Goal: Task Accomplishment & Management: Complete application form

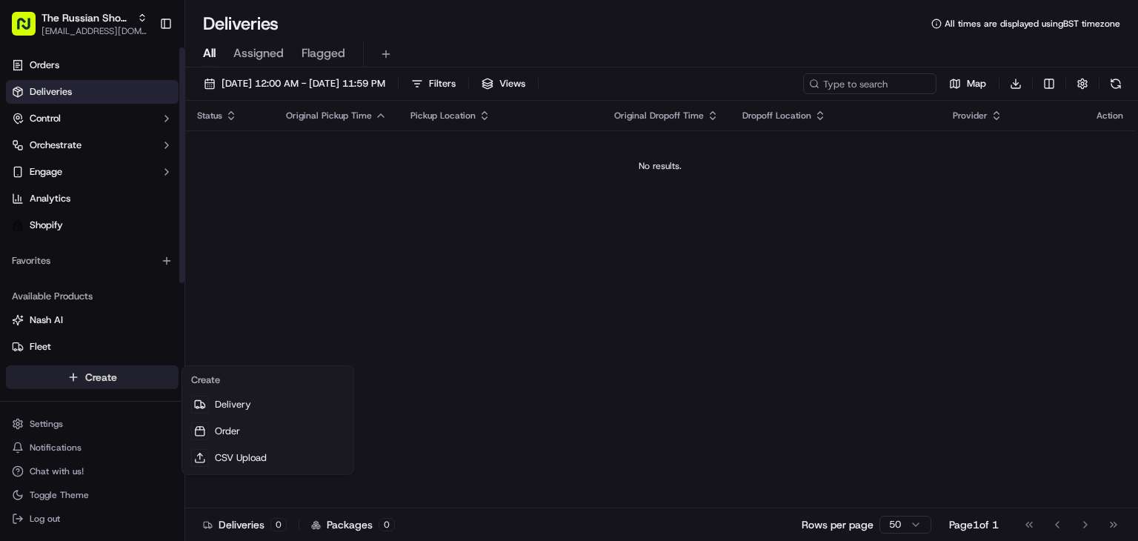
click at [106, 385] on html "The Russian Shop LTD [EMAIL_ADDRESS][DOMAIN_NAME] Toggle Sidebar Orders Deliver…" at bounding box center [569, 270] width 1138 height 541
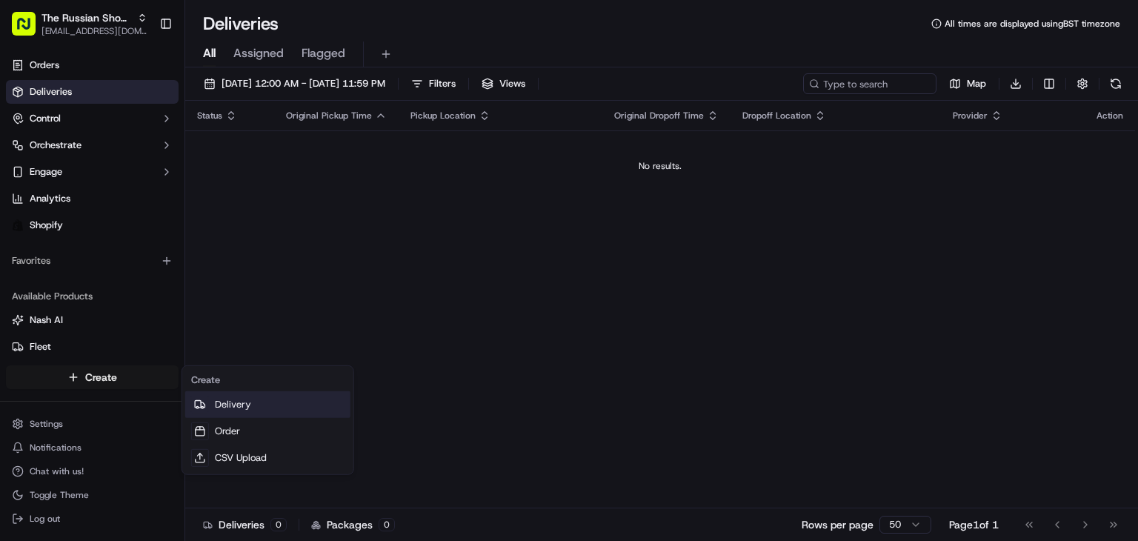
click at [236, 401] on link "Delivery" at bounding box center [267, 404] width 165 height 27
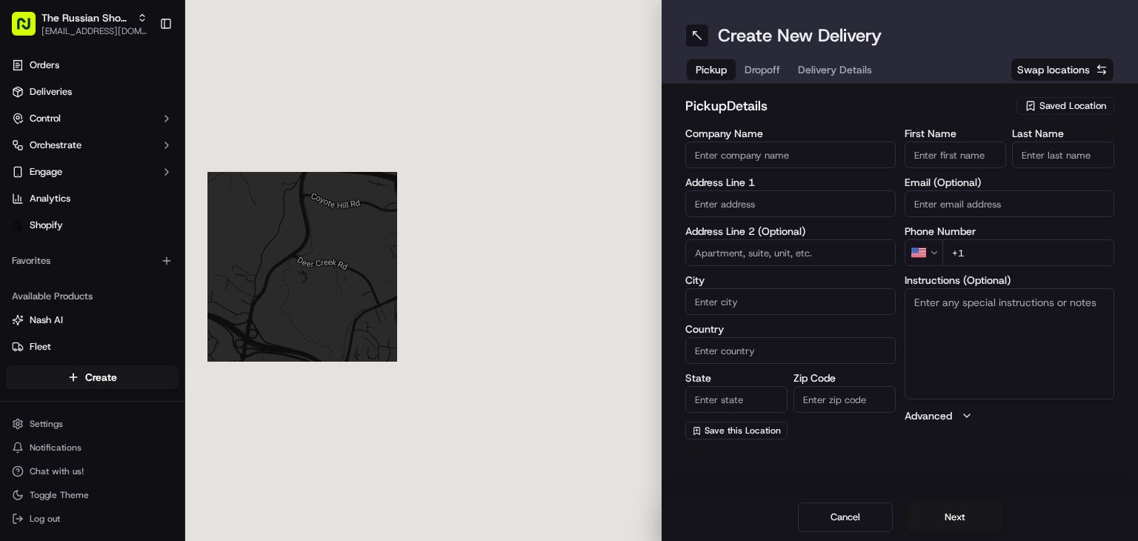
click at [732, 151] on input "Company Name" at bounding box center [790, 154] width 210 height 27
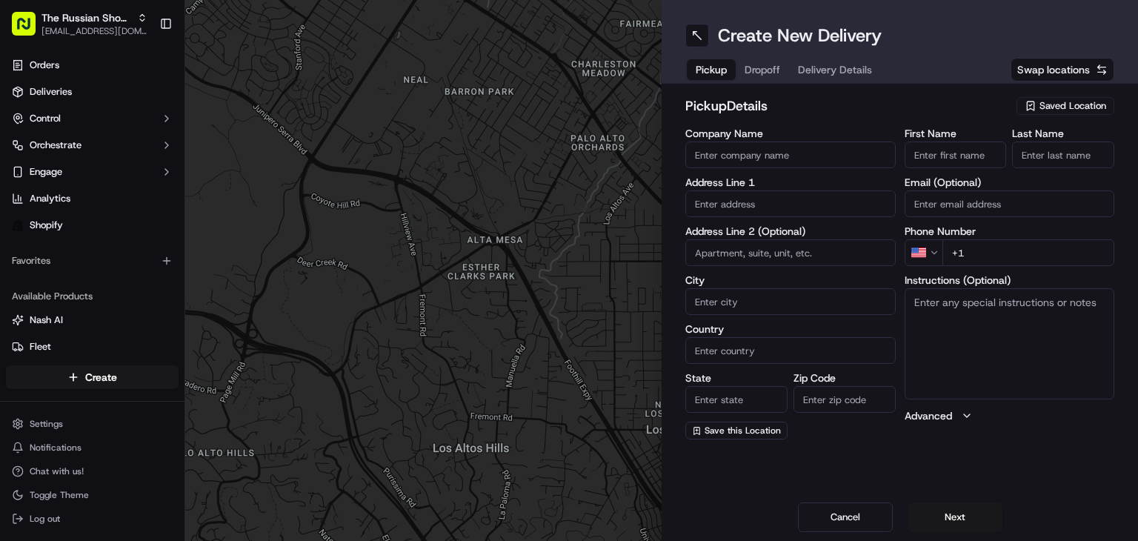
type input "Dacha Russian Shop"
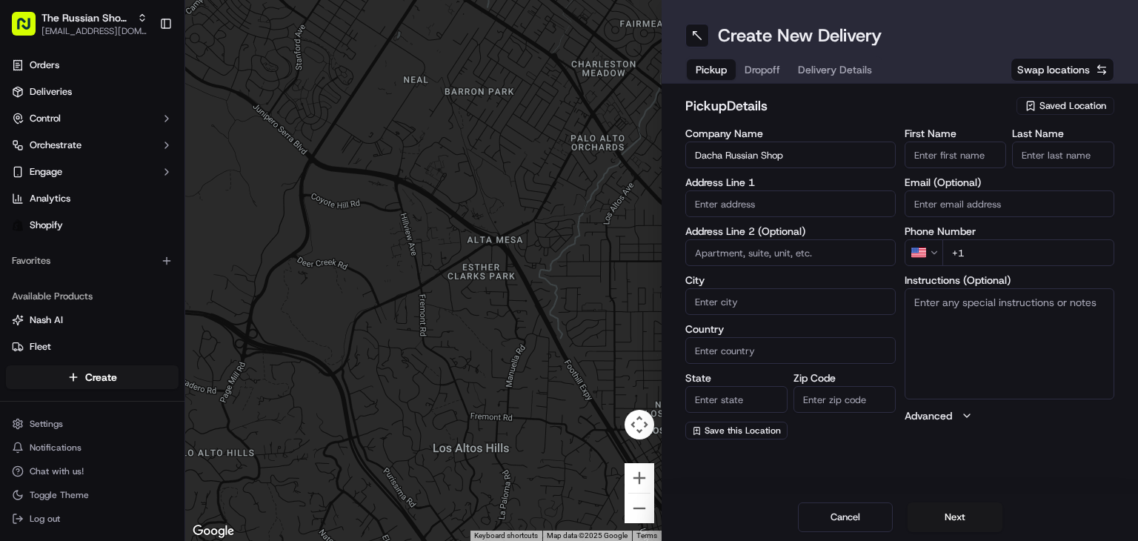
click at [743, 204] on input "text" at bounding box center [790, 203] width 210 height 27
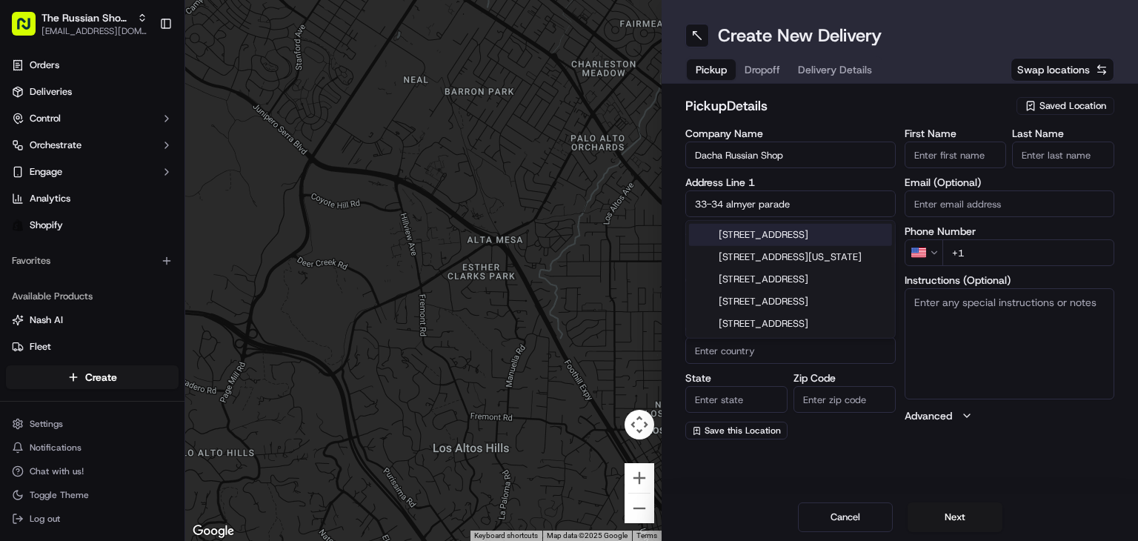
click at [766, 242] on div "[STREET_ADDRESS]" at bounding box center [790, 235] width 203 height 22
type input "[STREET_ADDRESS][PERSON_NAME][PERSON_NAME]"
type input "[GEOGRAPHIC_DATA]"
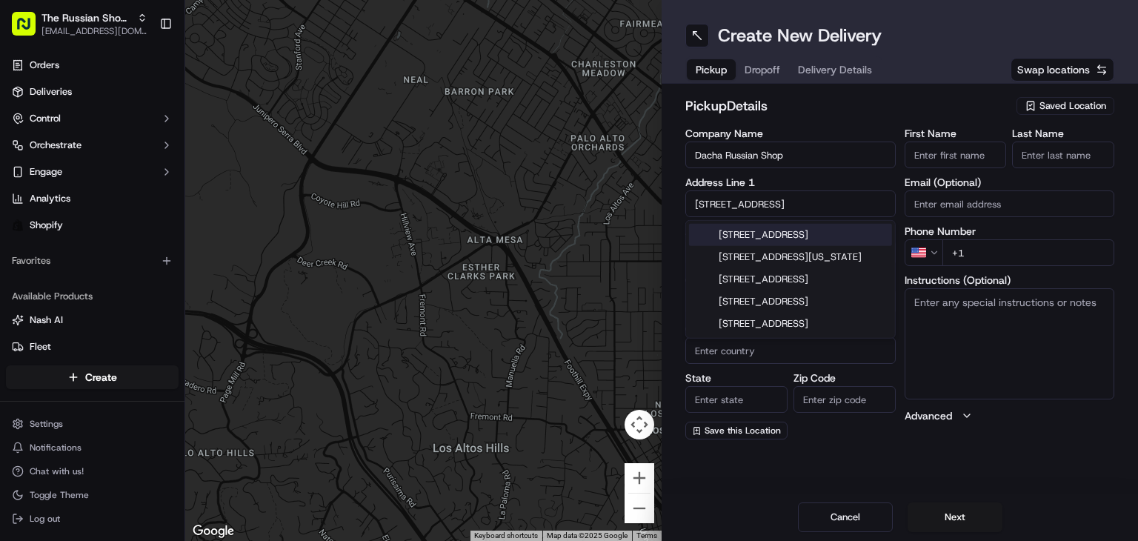
type input "N2 0PE"
type input "[STREET_ADDRESS]"
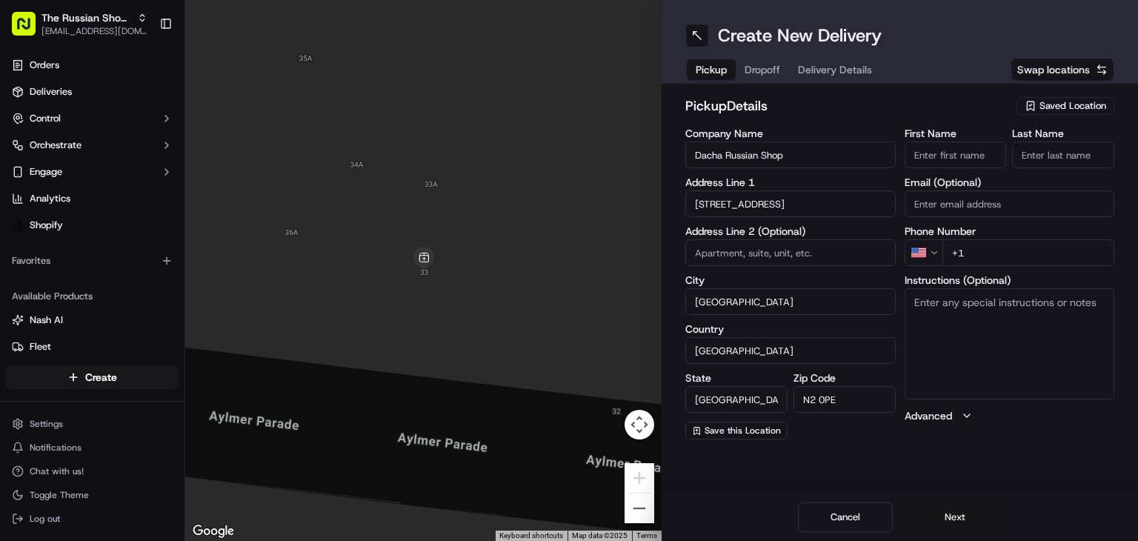
click at [963, 518] on button "Next" at bounding box center [954, 517] width 95 height 30
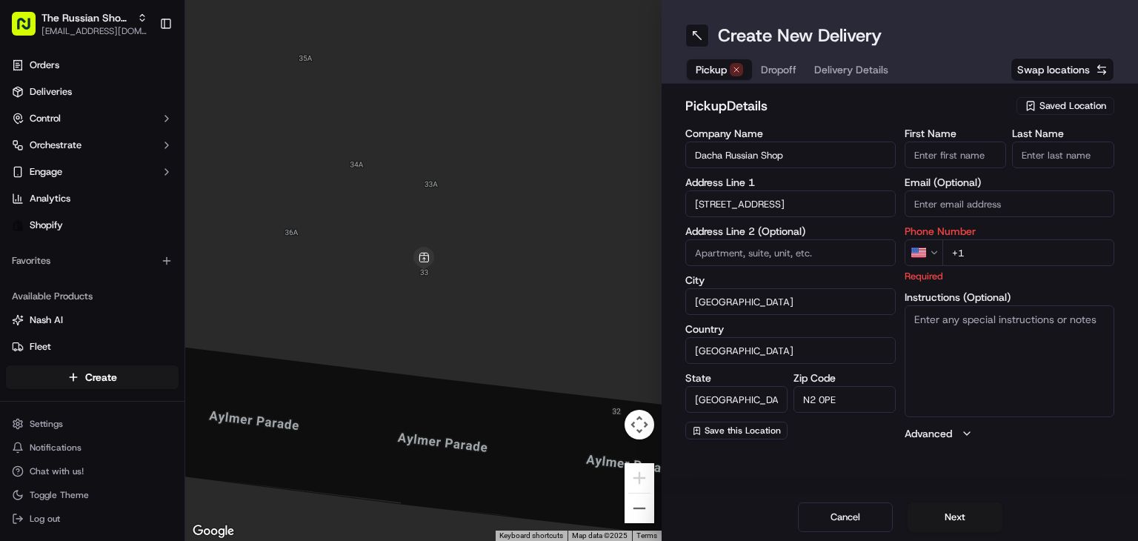
click at [925, 253] on html "The Russian Shop LTD [EMAIL_ADDRESS][DOMAIN_NAME] Toggle Sidebar Orders Deliver…" at bounding box center [569, 270] width 1138 height 541
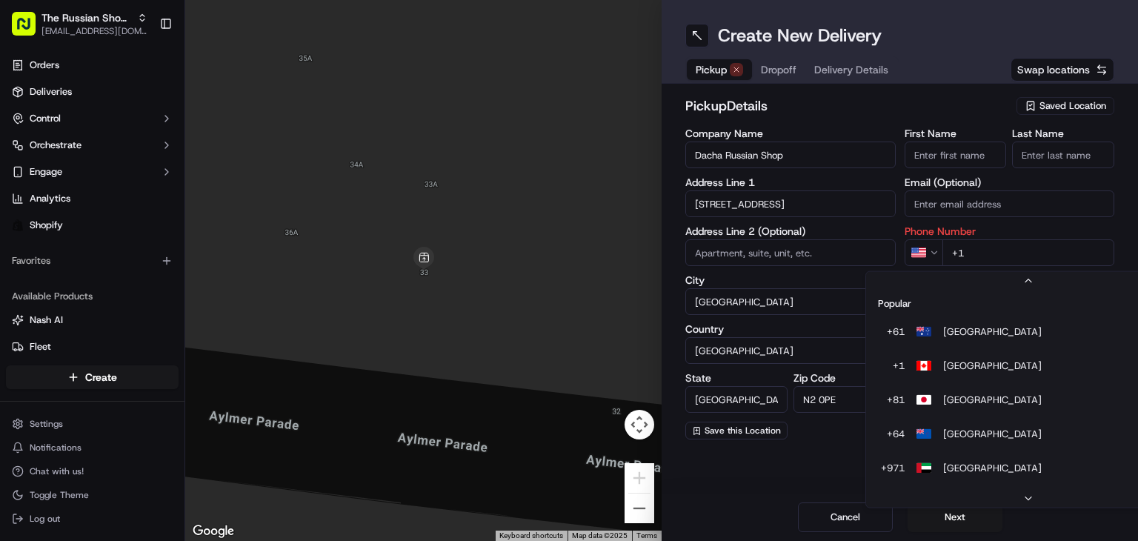
scroll to position [63, 0]
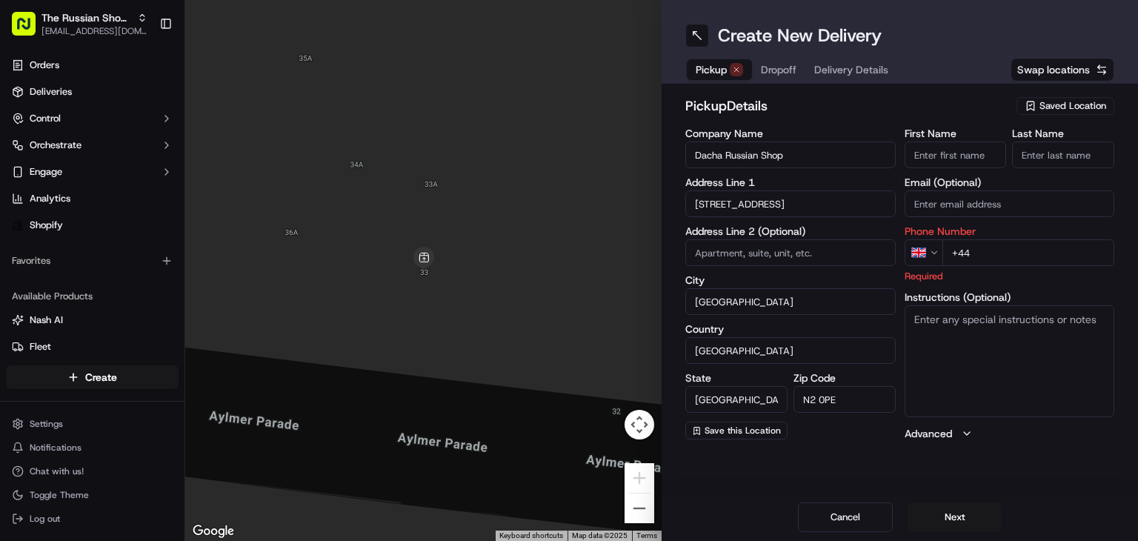
click at [979, 258] on input "+44" at bounding box center [1028, 252] width 173 height 27
paste input "020 8341 2475"
click at [978, 255] on input "[PHONE_NUMBER]" at bounding box center [1028, 252] width 173 height 27
type input "[PHONE_NUMBER]"
click at [961, 516] on button "Next" at bounding box center [954, 517] width 95 height 30
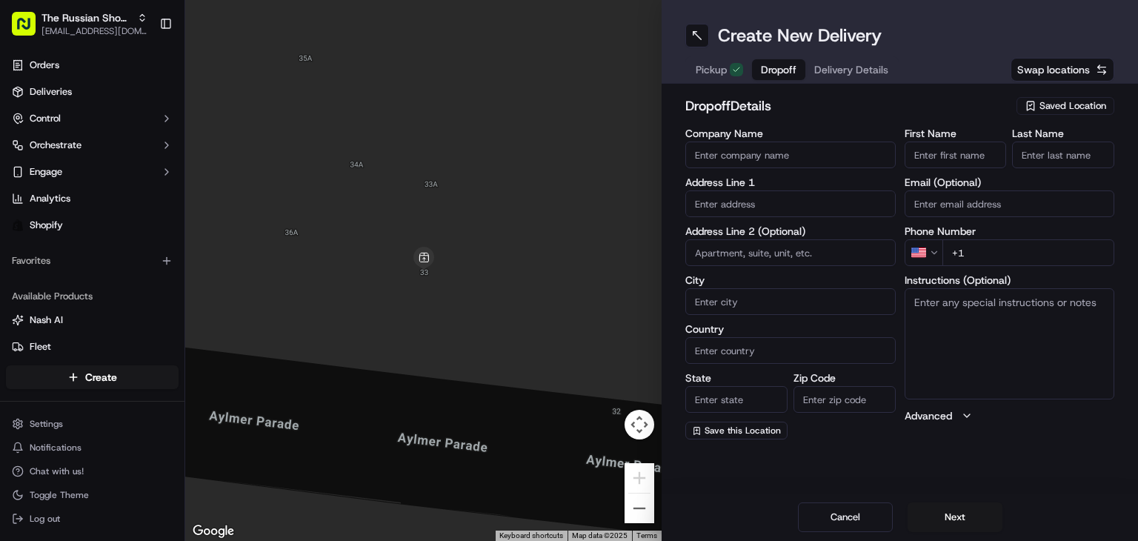
click at [809, 393] on input "Zip Code" at bounding box center [844, 399] width 102 height 27
type input "w140sw"
click at [727, 211] on input "text" at bounding box center [790, 203] width 210 height 27
click at [781, 236] on div "[STREET_ADDRESS][PERSON_NAME]" at bounding box center [790, 242] width 203 height 36
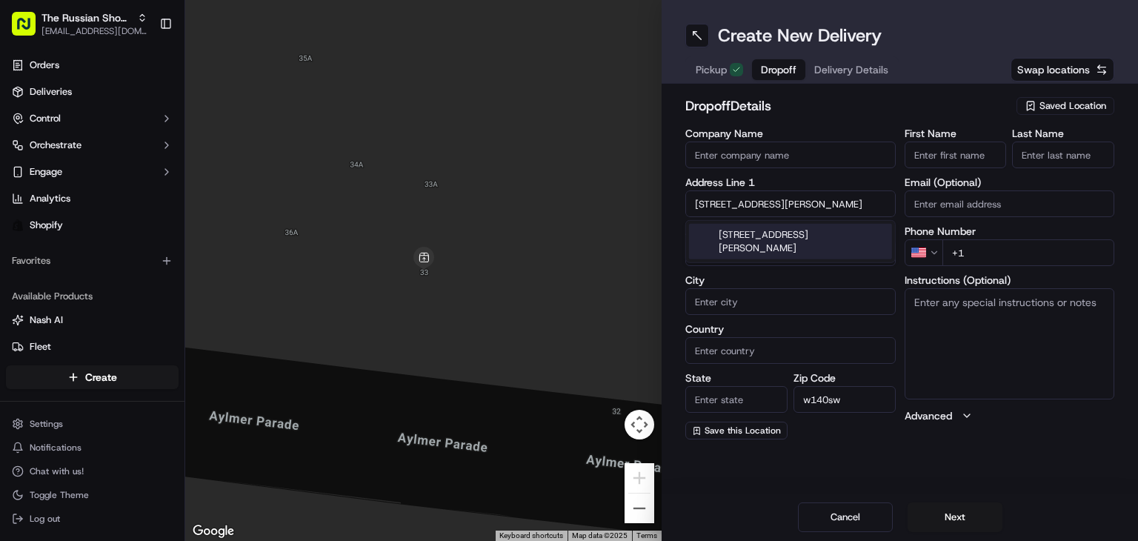
type input "[STREET_ADDRESS][PERSON_NAME]"
type input "[GEOGRAPHIC_DATA]"
type input "W14"
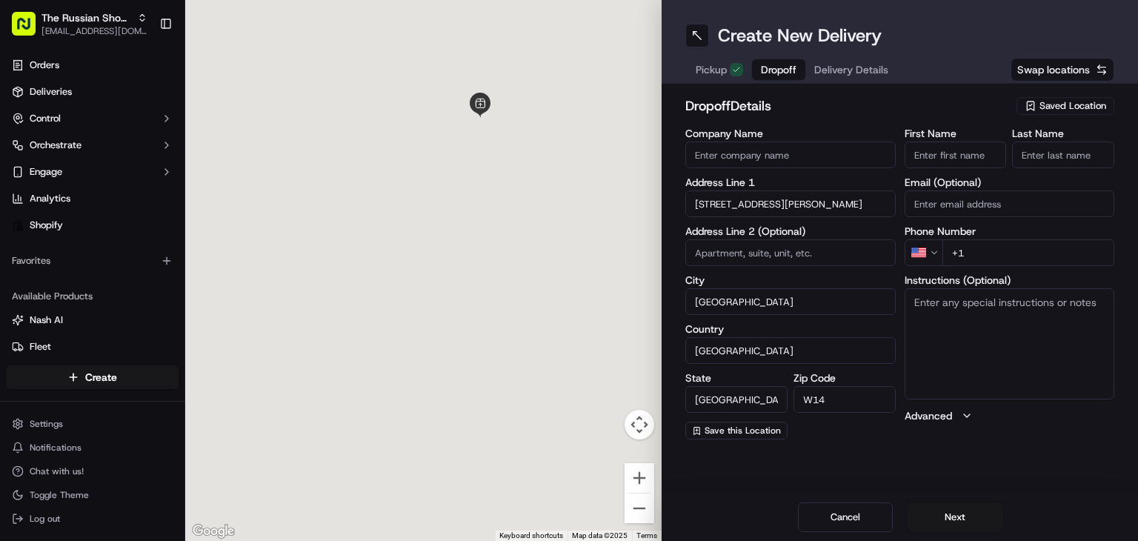
type input "[STREET_ADDRESS][PERSON_NAME]"
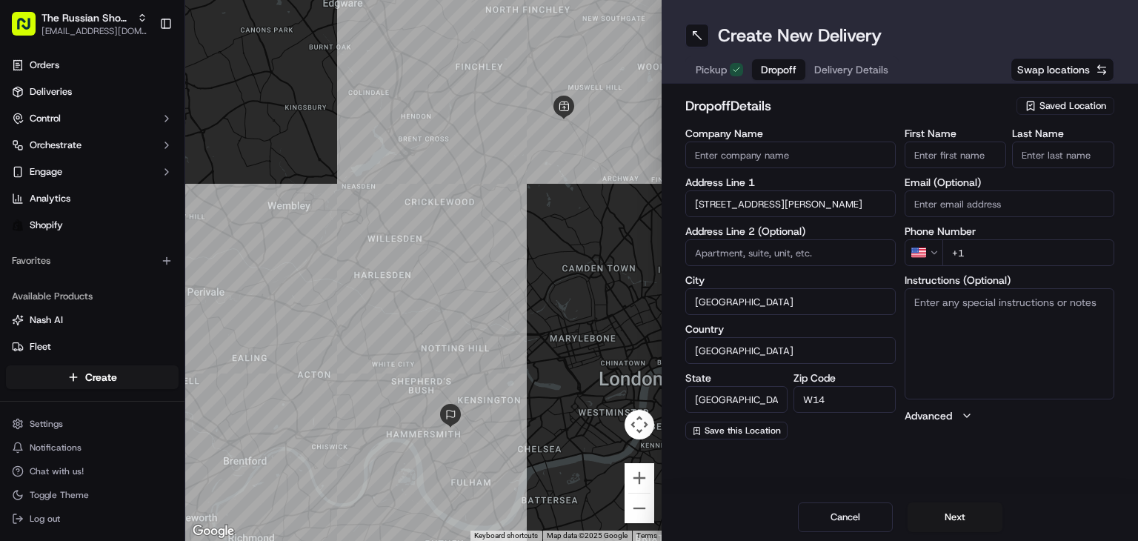
click at [846, 400] on input "W14" at bounding box center [844, 399] width 102 height 27
type input "W14 0SW"
click at [796, 466] on div "Create New Delivery Pickup Dropoff Delivery Details Swap locations dropoff Deta…" at bounding box center [899, 270] width 476 height 541
click at [747, 156] on input "Company Name" at bounding box center [790, 154] width 210 height 27
click at [743, 154] on input "[PERSON_NAME] \[PERSON_NAME]" at bounding box center [790, 154] width 210 height 27
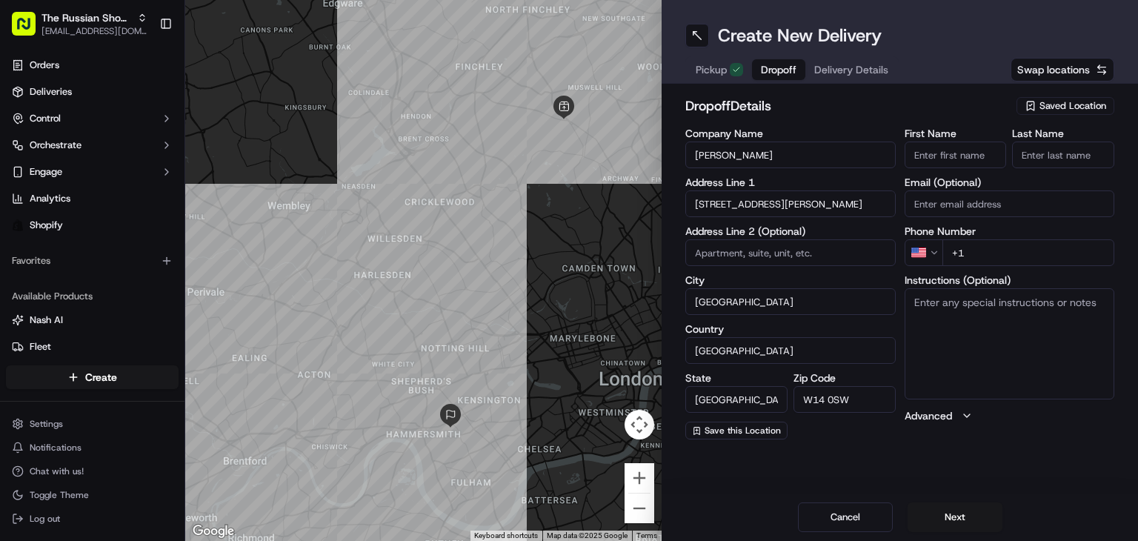
type input "[PERSON_NAME]"
click at [921, 258] on html "The Russian Shop LTD [EMAIL_ADDRESS][DOMAIN_NAME] Toggle Sidebar Orders Deliver…" at bounding box center [569, 270] width 1138 height 541
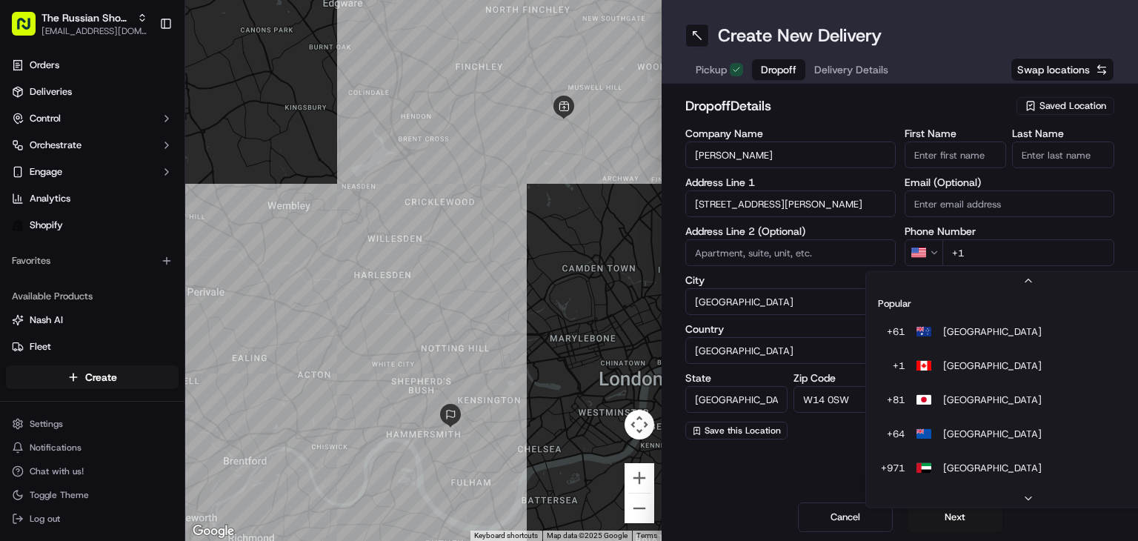
scroll to position [0, 0]
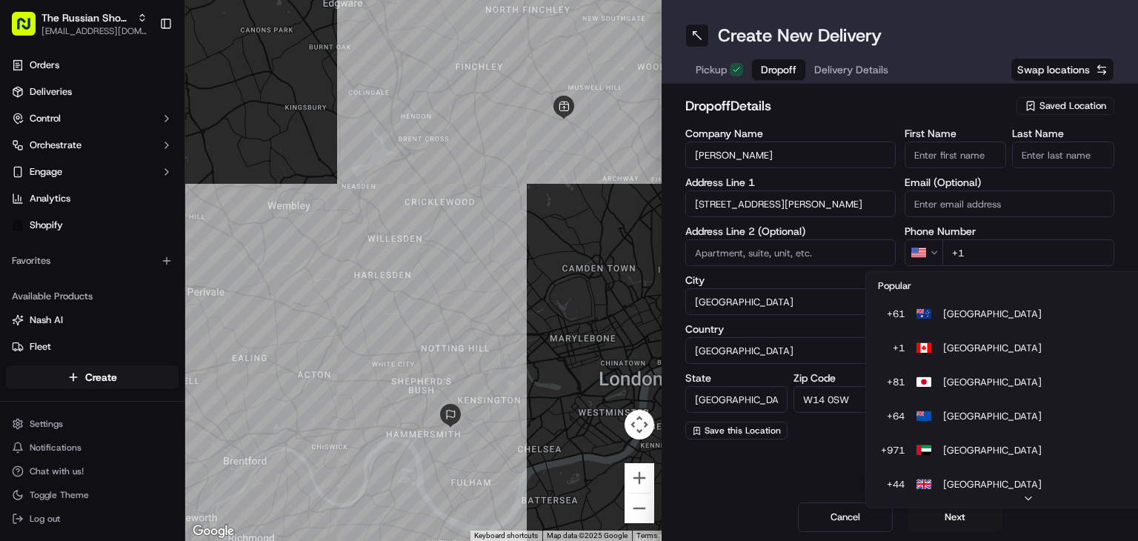
click at [956, 490] on div "Popular + 61 [GEOGRAPHIC_DATA] [GEOGRAPHIC_DATA] + 1 [GEOGRAPHIC_DATA] [GEOGRAP…" at bounding box center [1028, 389] width 326 height 237
drag, startPoint x: 954, startPoint y: 488, endPoint x: 952, endPoint y: 472, distance: 15.6
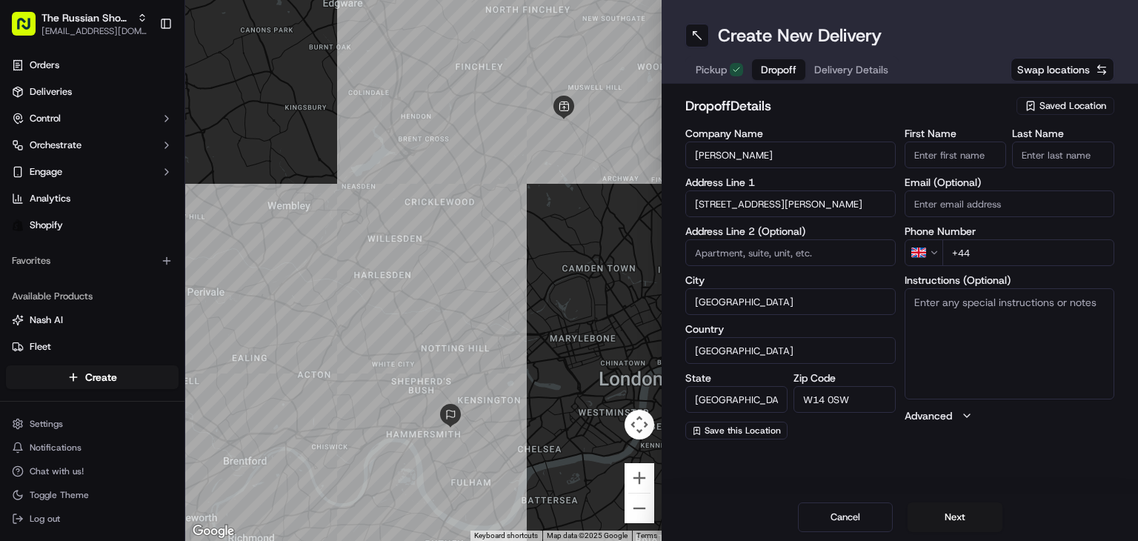
click at [980, 250] on input "+44" at bounding box center [1028, 252] width 173 height 27
type input "[PHONE_NUMBER]"
click at [942, 512] on button "Next" at bounding box center [954, 517] width 95 height 30
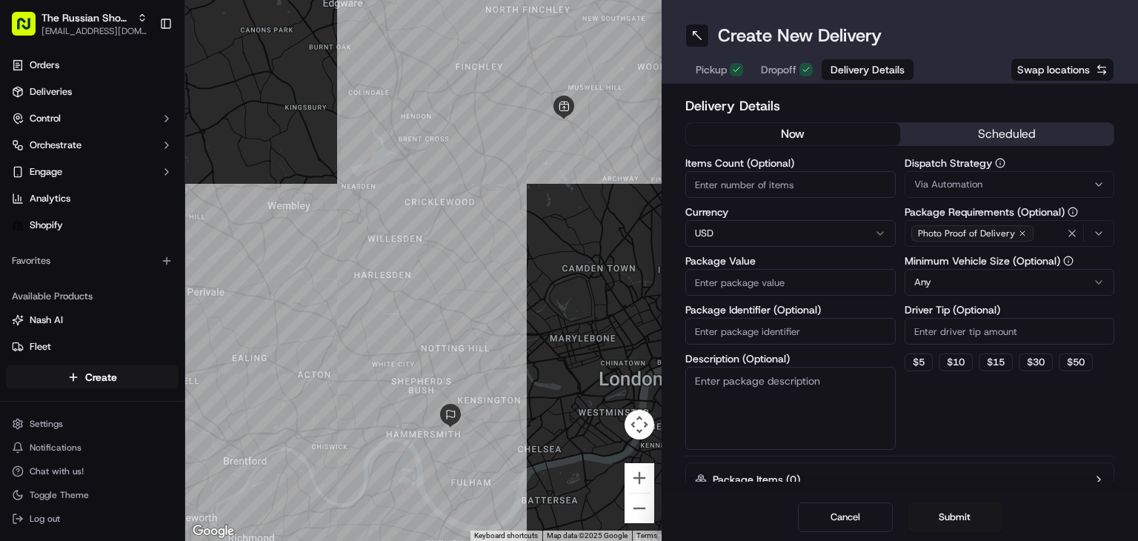
click at [779, 71] on span "Dropoff" at bounding box center [779, 69] width 36 height 15
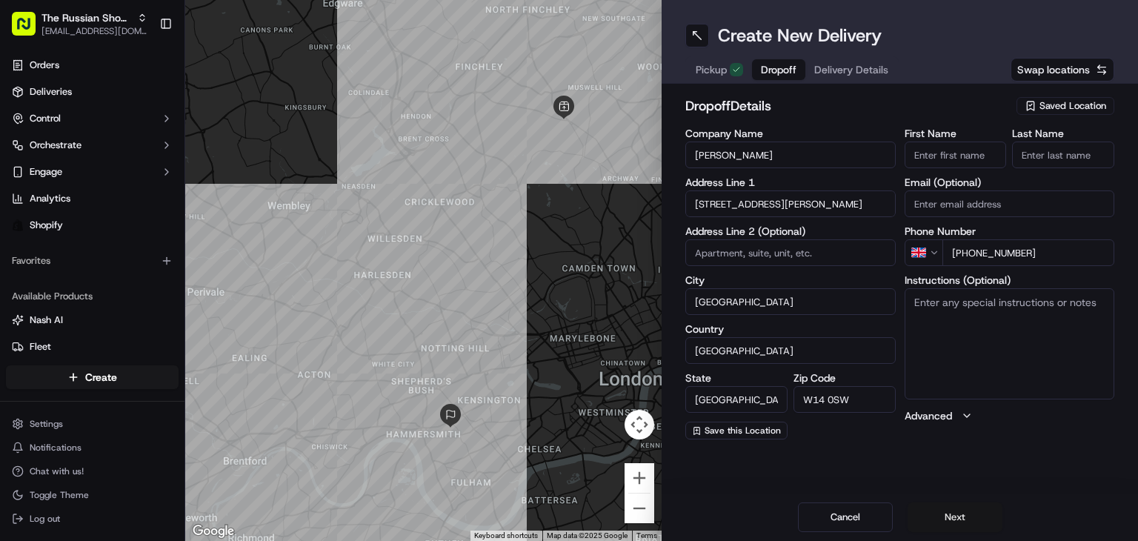
click at [958, 511] on button "Next" at bounding box center [954, 517] width 95 height 30
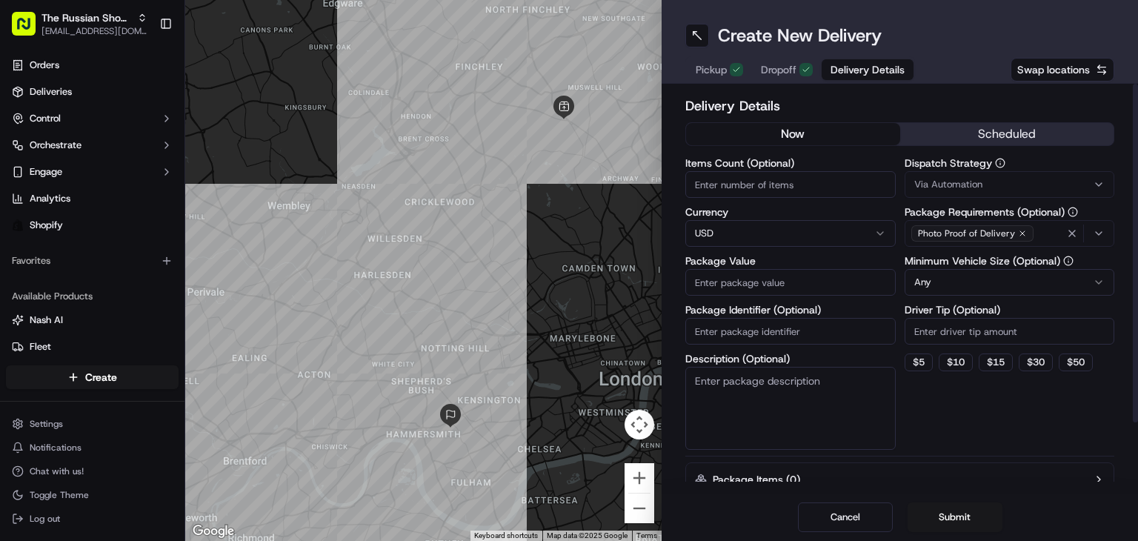
click at [745, 230] on html "The Russian Shop LTD [EMAIL_ADDRESS][DOMAIN_NAME] Toggle Sidebar Orders Deliver…" at bounding box center [569, 270] width 1138 height 541
click at [765, 289] on input "Package Value" at bounding box center [790, 282] width 210 height 27
type input "93.55"
click at [952, 515] on button "Submit" at bounding box center [954, 517] width 95 height 30
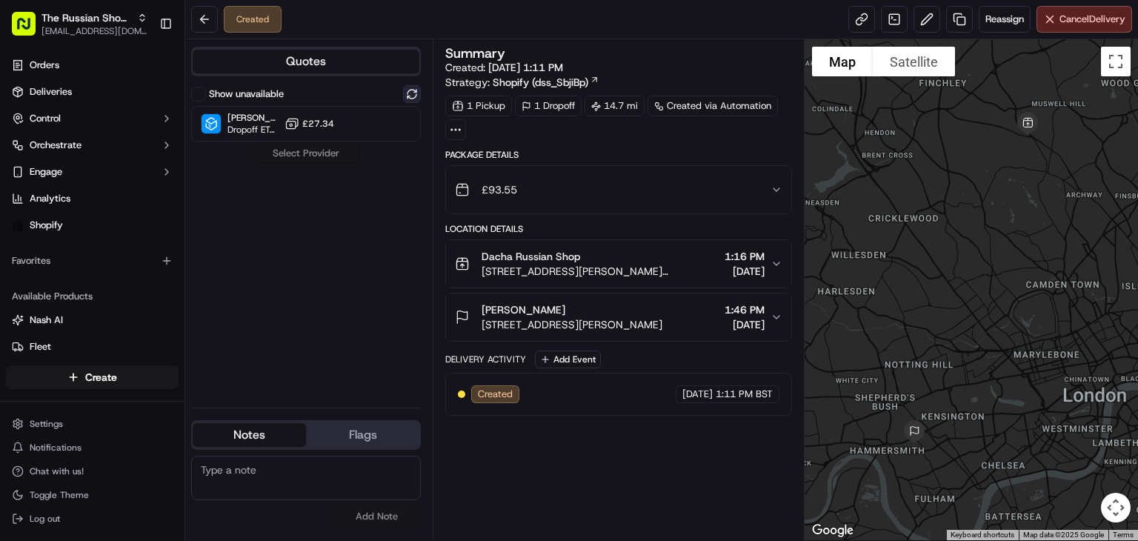
click at [407, 90] on button at bounding box center [412, 94] width 18 height 18
click at [411, 93] on button at bounding box center [412, 94] width 18 height 18
click at [415, 97] on button at bounding box center [412, 94] width 18 height 18
click at [406, 96] on button at bounding box center [412, 94] width 18 height 18
click at [256, 165] on div "Show unavailable [PERSON_NAME] ([GEOGRAPHIC_DATA]) Dropoff ETA - £27.34 Select …" at bounding box center [306, 240] width 230 height 310
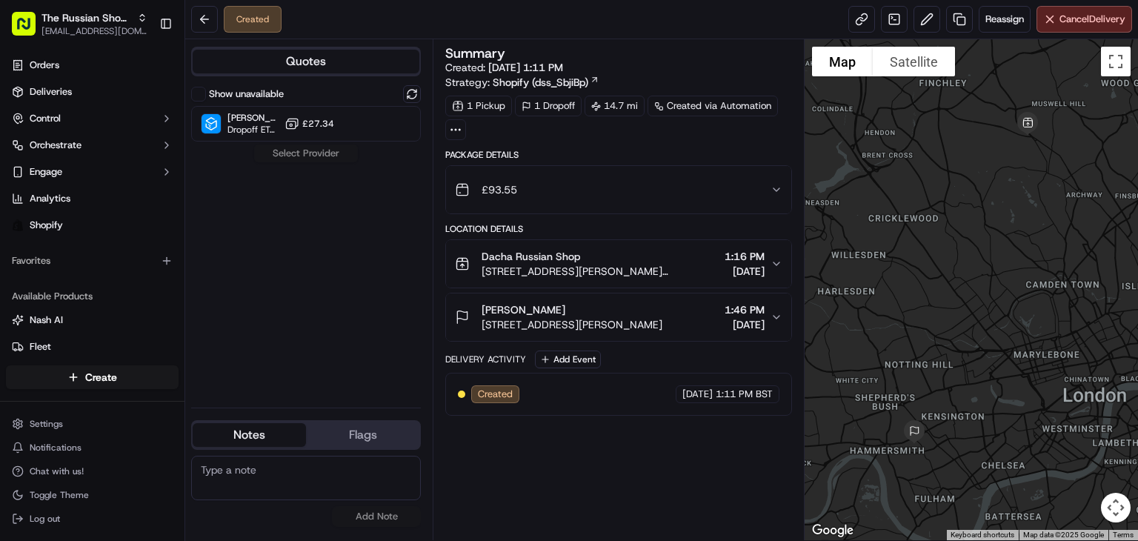
click at [269, 176] on div "Show unavailable [PERSON_NAME] ([GEOGRAPHIC_DATA]) Dropoff ETA - £27.34 Select …" at bounding box center [306, 240] width 230 height 310
click at [409, 96] on button at bounding box center [412, 94] width 18 height 18
click at [412, 101] on button at bounding box center [412, 94] width 18 height 18
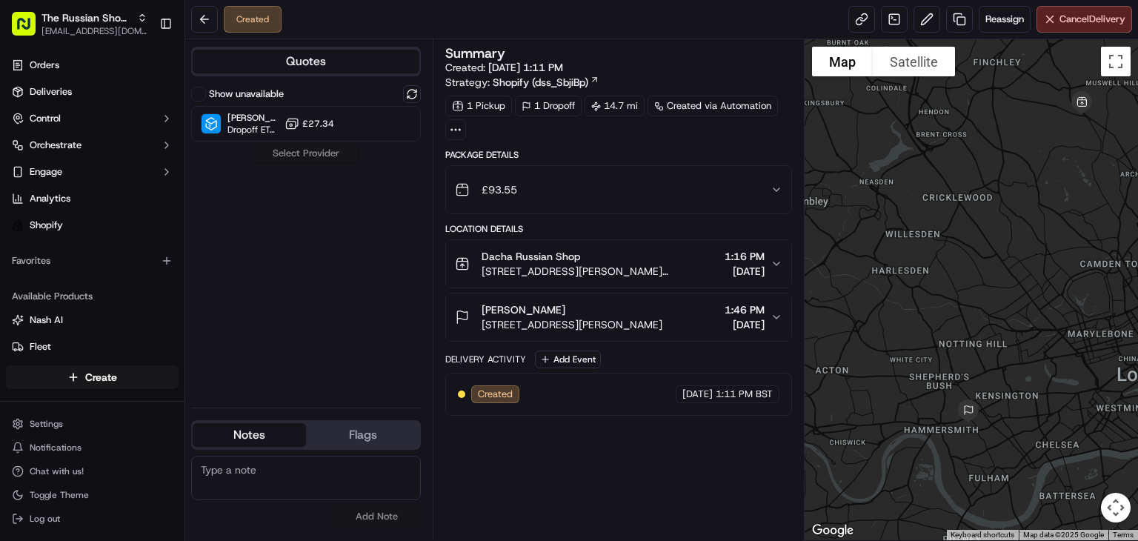
click at [475, 107] on div "1 Pickup" at bounding box center [478, 106] width 67 height 21
click at [458, 127] on icon at bounding box center [455, 129] width 13 height 13
click at [622, 134] on div "1 Pickup 1 Dropoff 14.7 mi Created via Automation" at bounding box center [618, 118] width 347 height 44
click at [683, 271] on span "[STREET_ADDRESS][PERSON_NAME][PERSON_NAME]" at bounding box center [599, 271] width 237 height 15
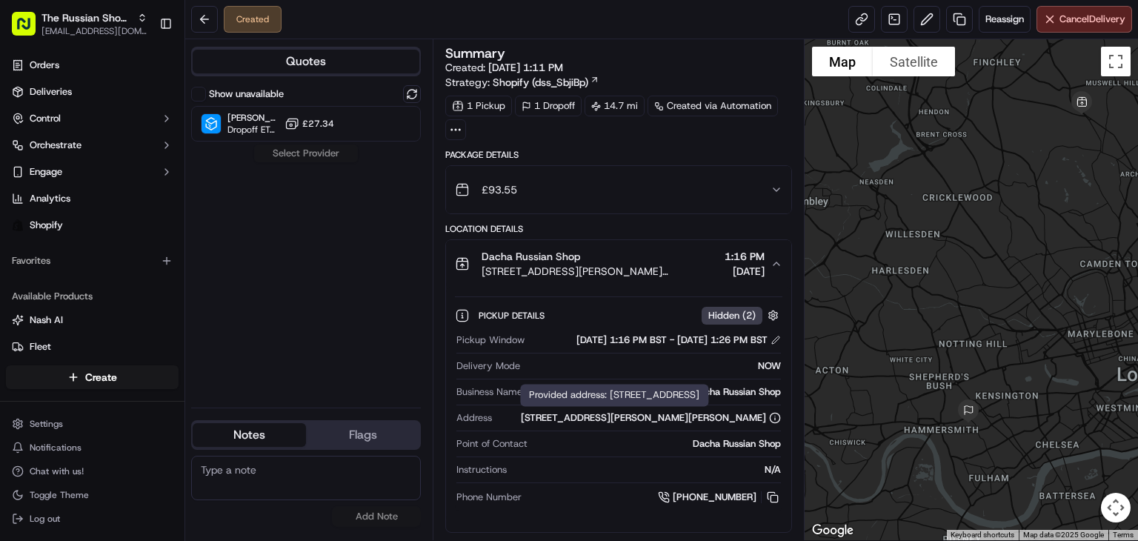
click at [775, 424] on icon at bounding box center [775, 418] width 12 height 12
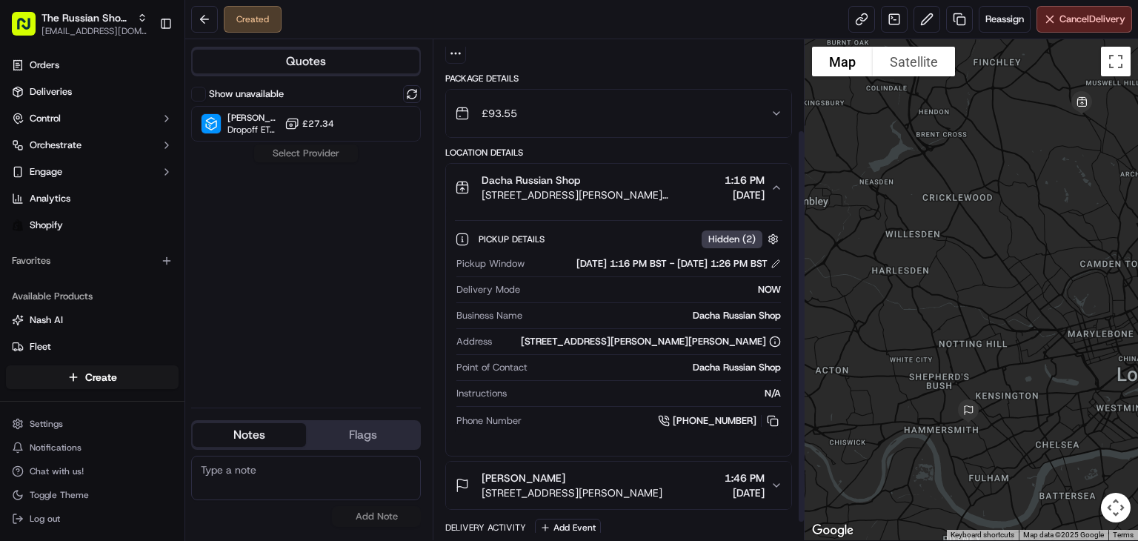
scroll to position [116, 0]
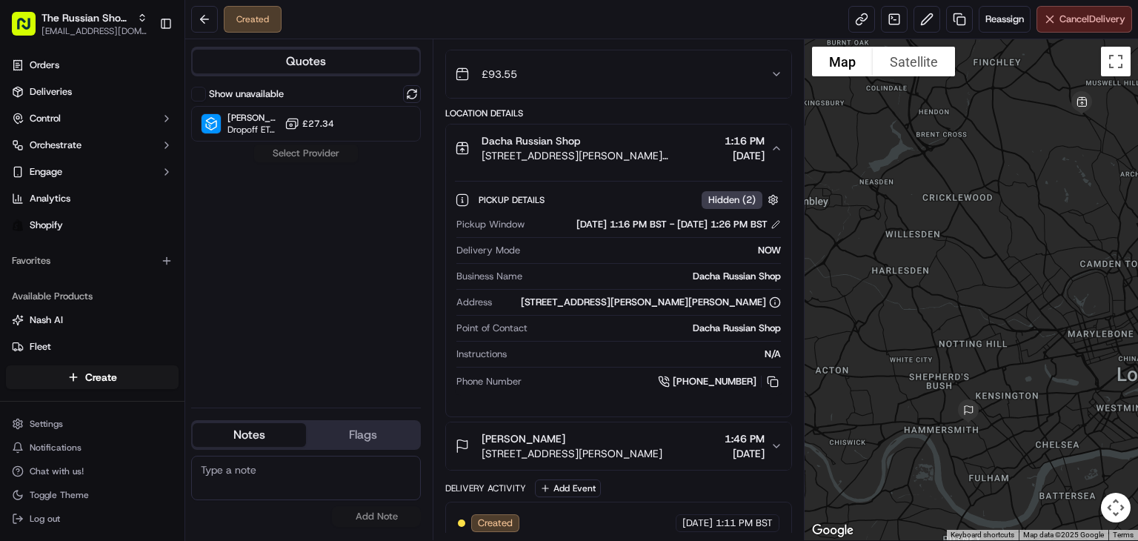
click at [1049, 21] on button "Cancel Delivery" at bounding box center [1084, 19] width 96 height 27
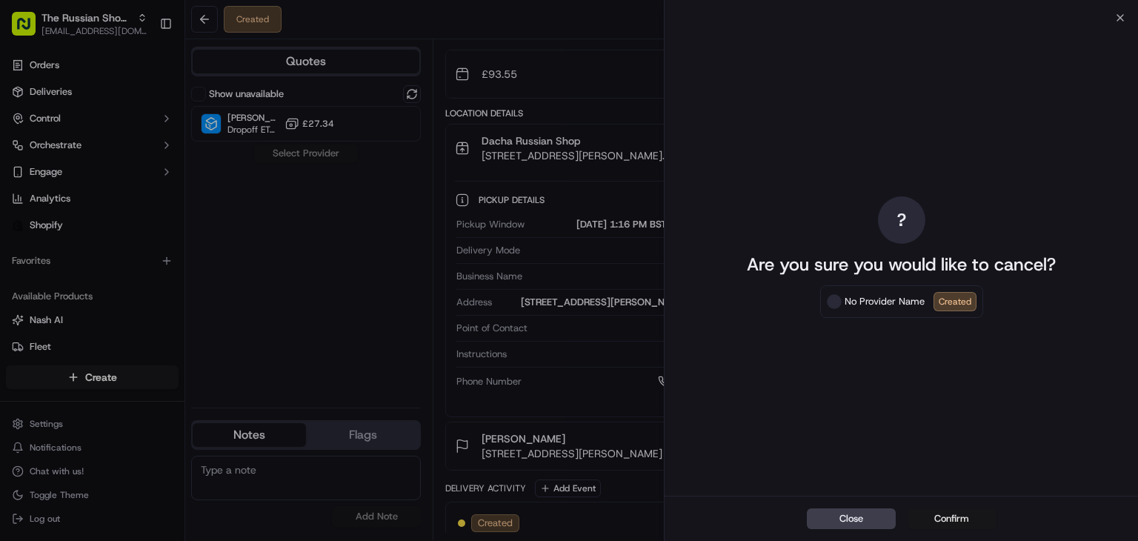
click at [945, 522] on button "Confirm" at bounding box center [951, 518] width 89 height 21
